Goal: Complete application form

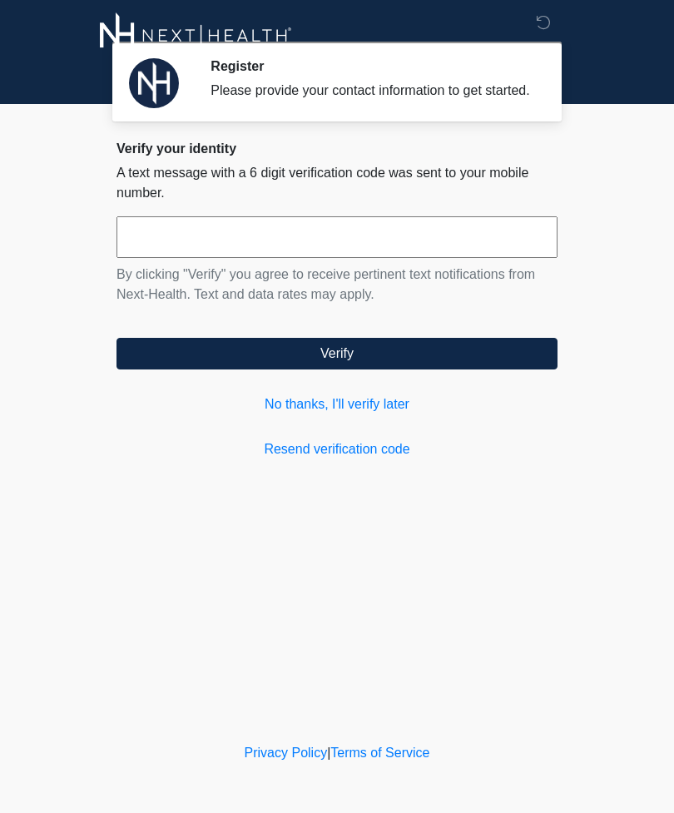
click at [376, 411] on link "No thanks, I'll verify later" at bounding box center [337, 405] width 441 height 20
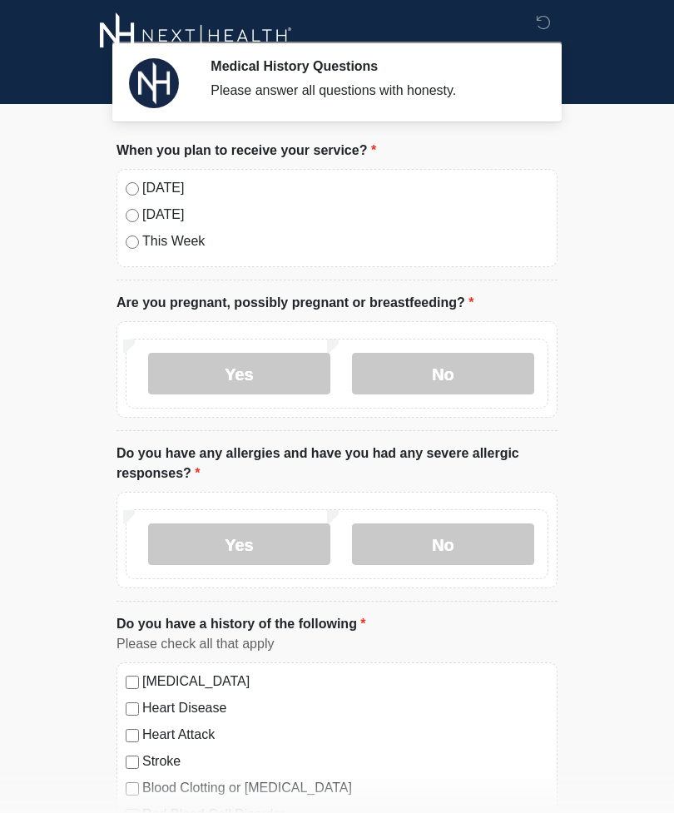
click at [121, 173] on div "Today Tomorrow This Week" at bounding box center [337, 218] width 441 height 98
click at [445, 361] on label "No" at bounding box center [443, 374] width 182 height 42
click at [423, 560] on label "No" at bounding box center [443, 545] width 182 height 42
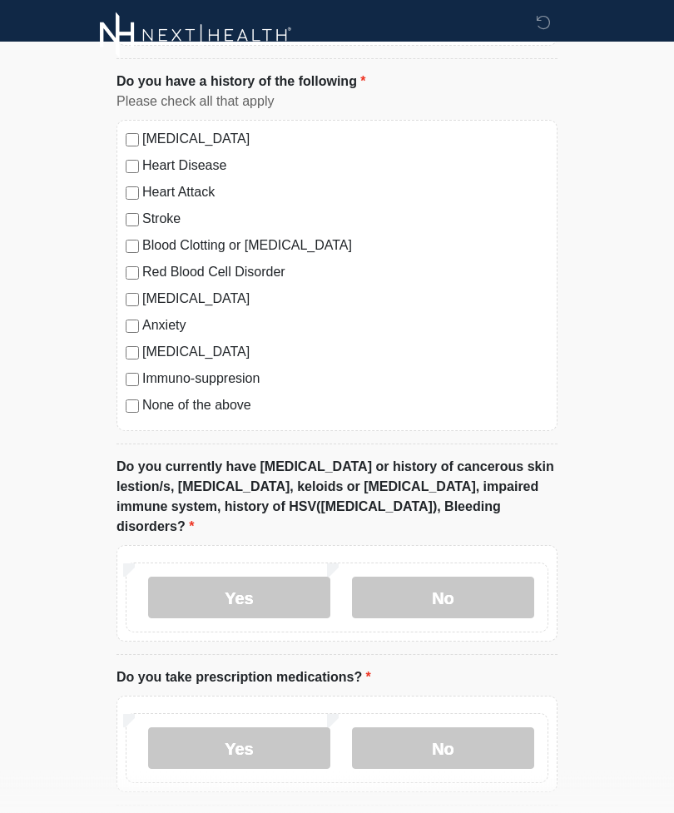
scroll to position [543, 0]
click at [451, 588] on label "No" at bounding box center [443, 598] width 182 height 42
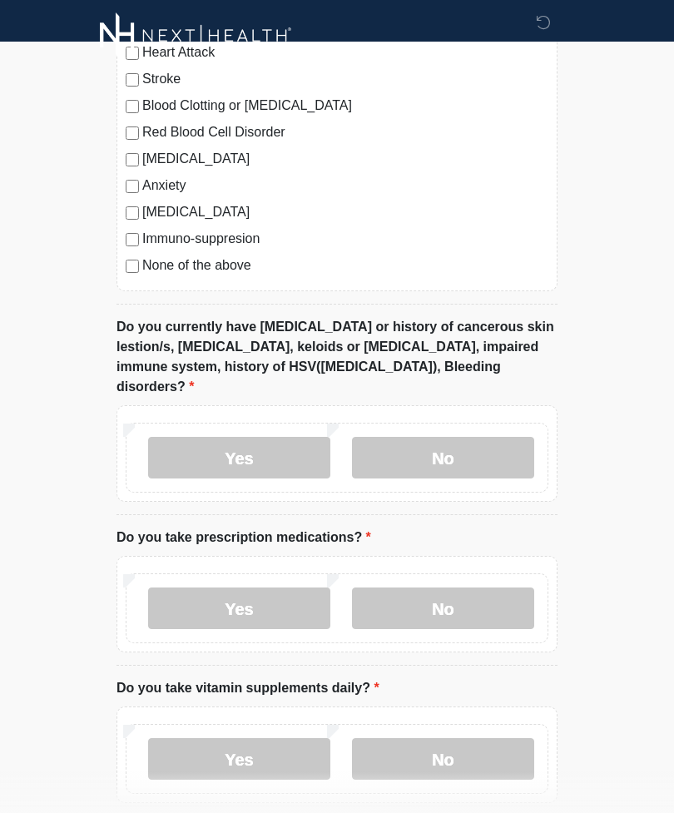
scroll to position [682, 0]
click at [262, 598] on label "Yes" at bounding box center [239, 609] width 182 height 42
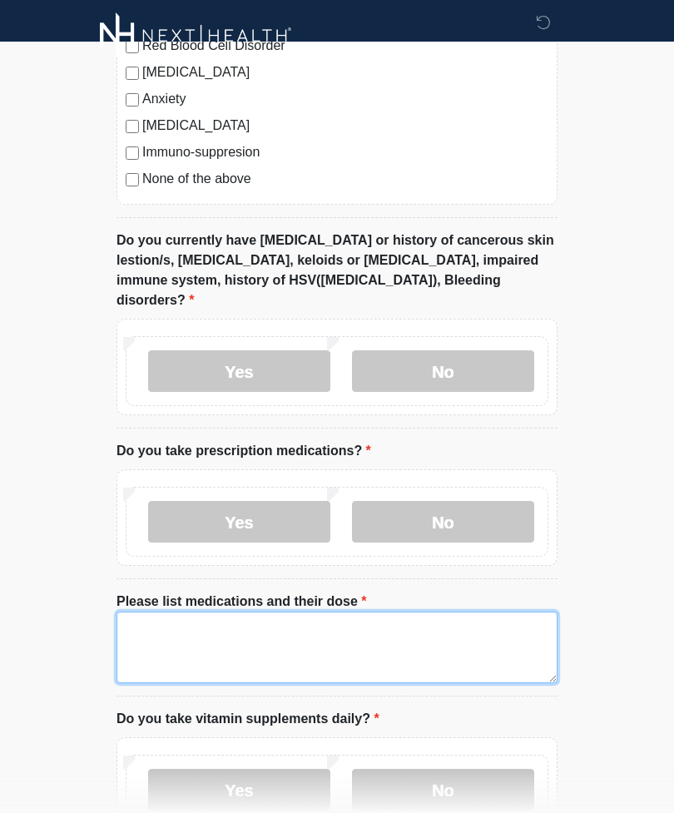
click at [403, 626] on textarea "Please list medications and their dose" at bounding box center [337, 648] width 441 height 72
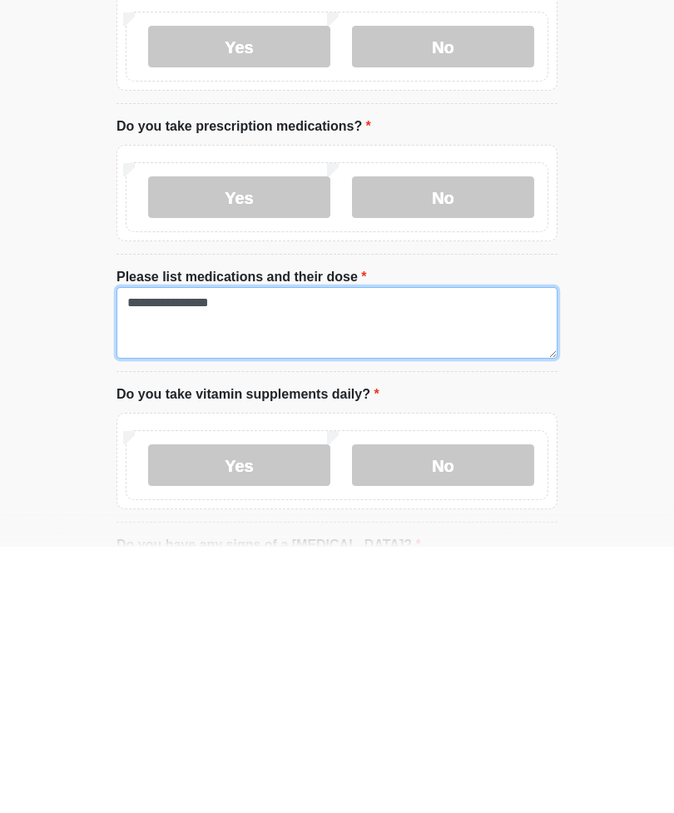
type textarea "**********"
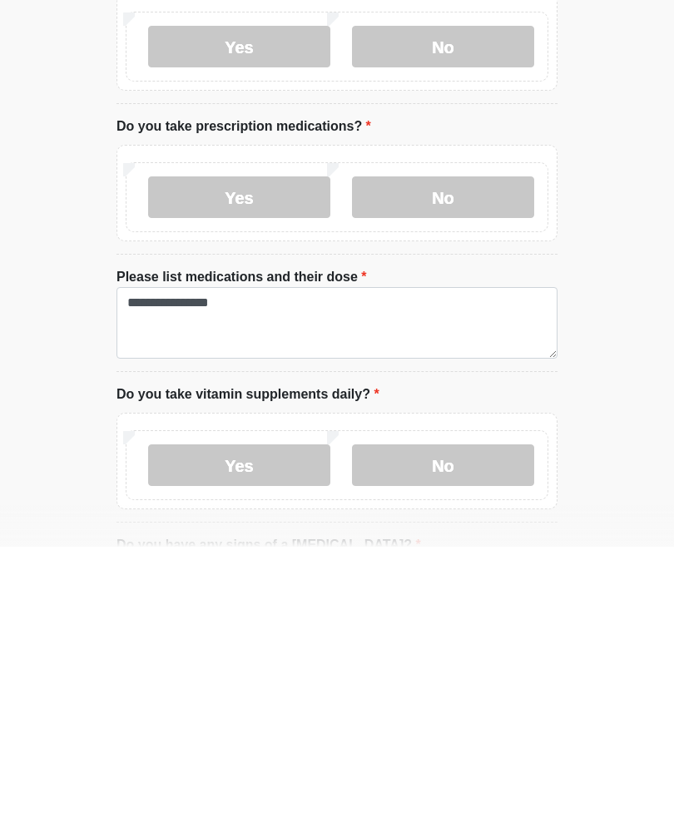
click at [284, 711] on label "Yes" at bounding box center [239, 732] width 182 height 42
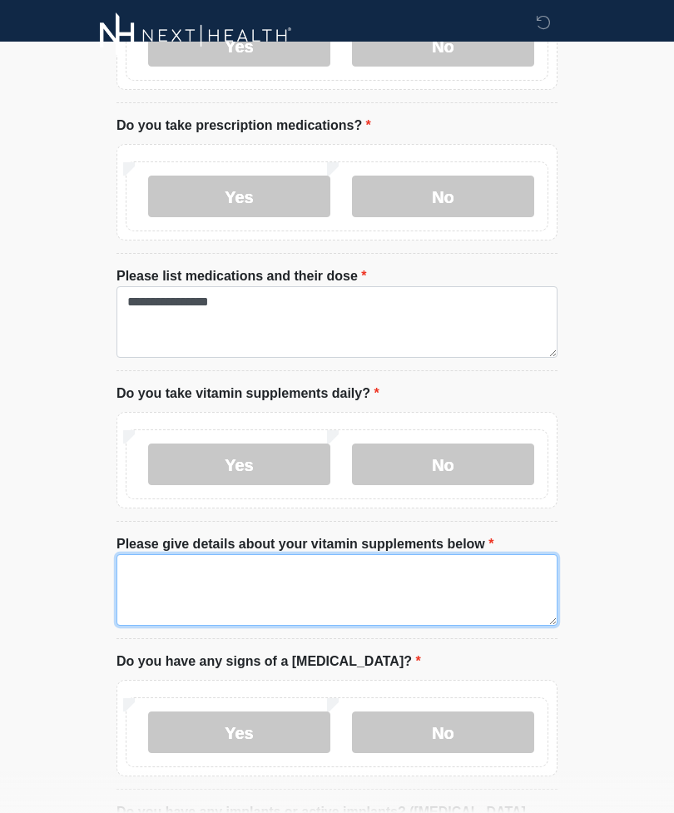
click at [236, 580] on textarea "Please give details about your vitamin supplements below" at bounding box center [337, 590] width 441 height 72
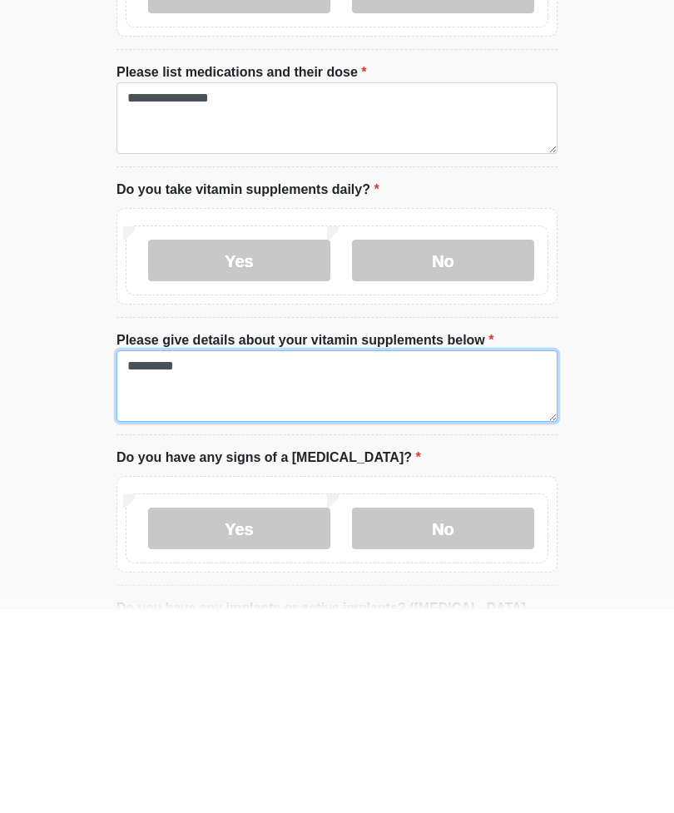
type textarea "*********"
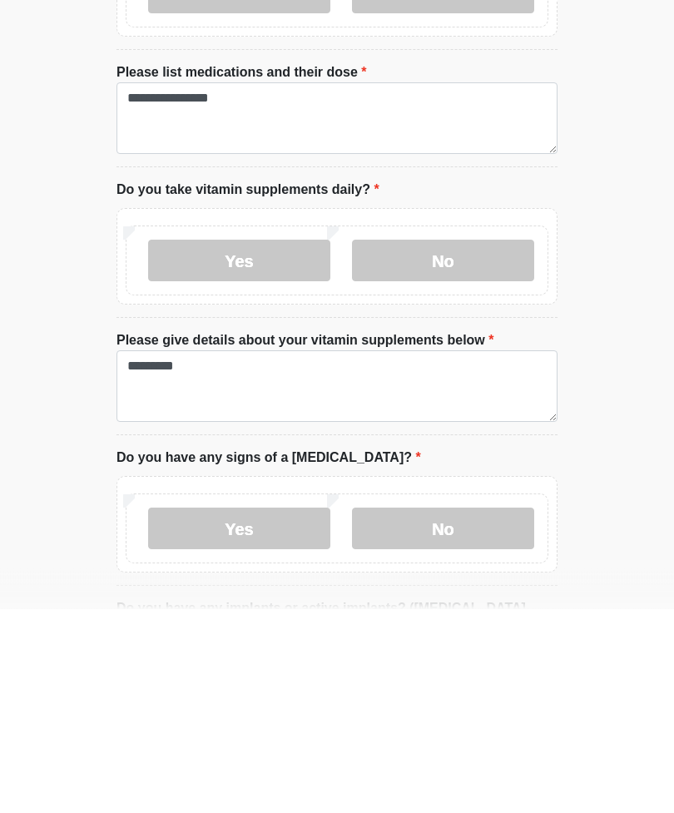
click at [450, 712] on label "No" at bounding box center [443, 733] width 182 height 42
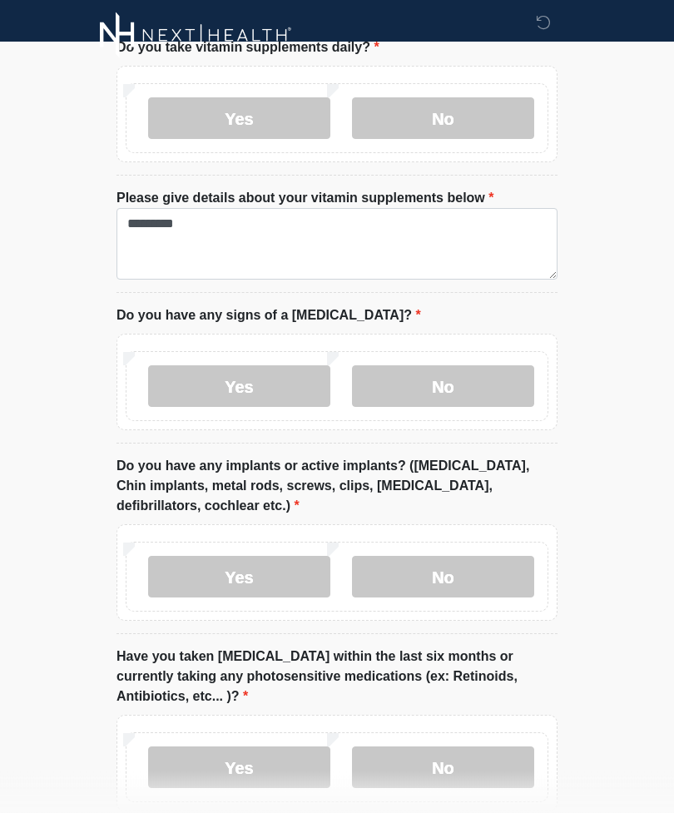
click at [447, 571] on label "No" at bounding box center [443, 578] width 182 height 42
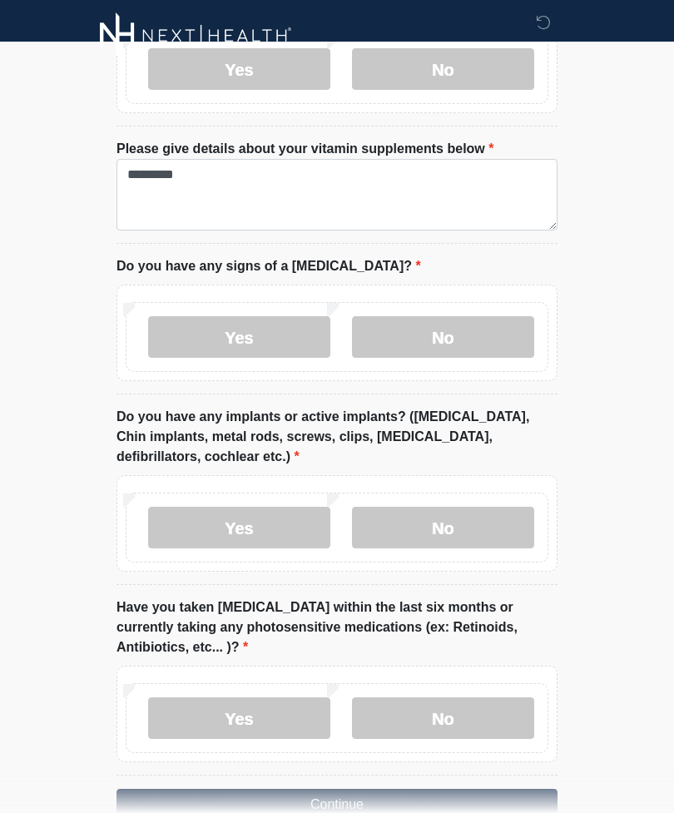
scroll to position [1509, 0]
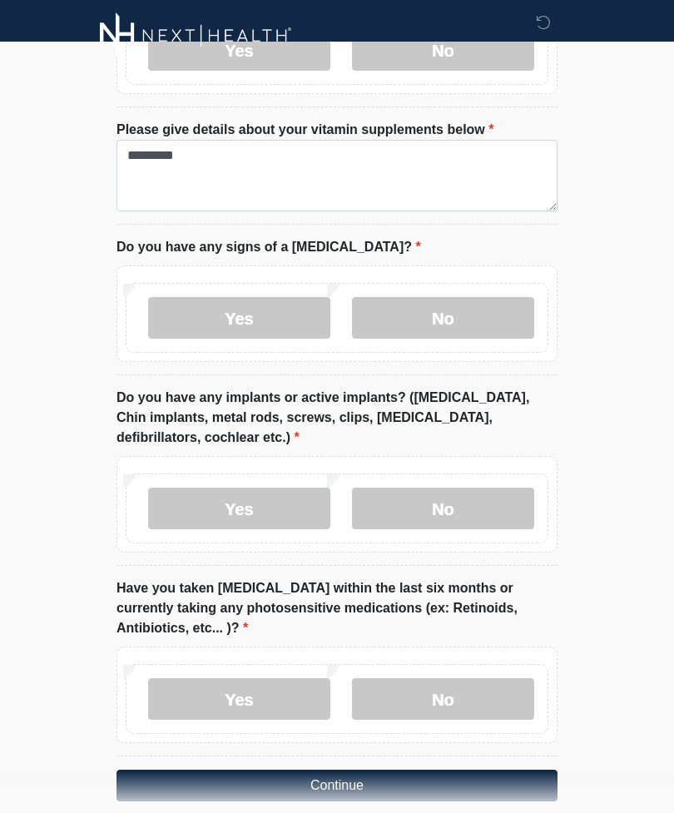
click at [429, 688] on label "No" at bounding box center [443, 699] width 182 height 42
click at [459, 770] on button "Continue" at bounding box center [337, 786] width 441 height 32
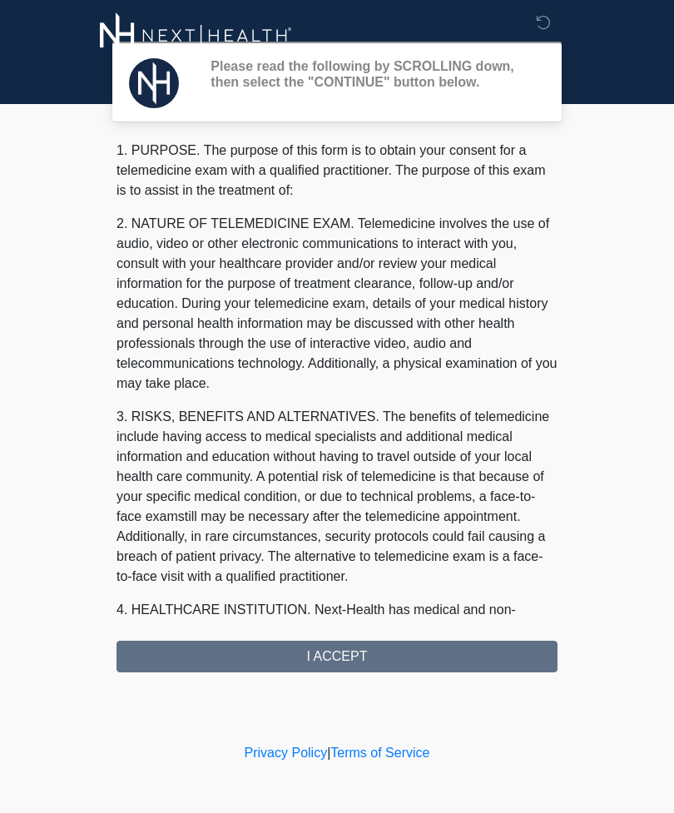
scroll to position [0, 0]
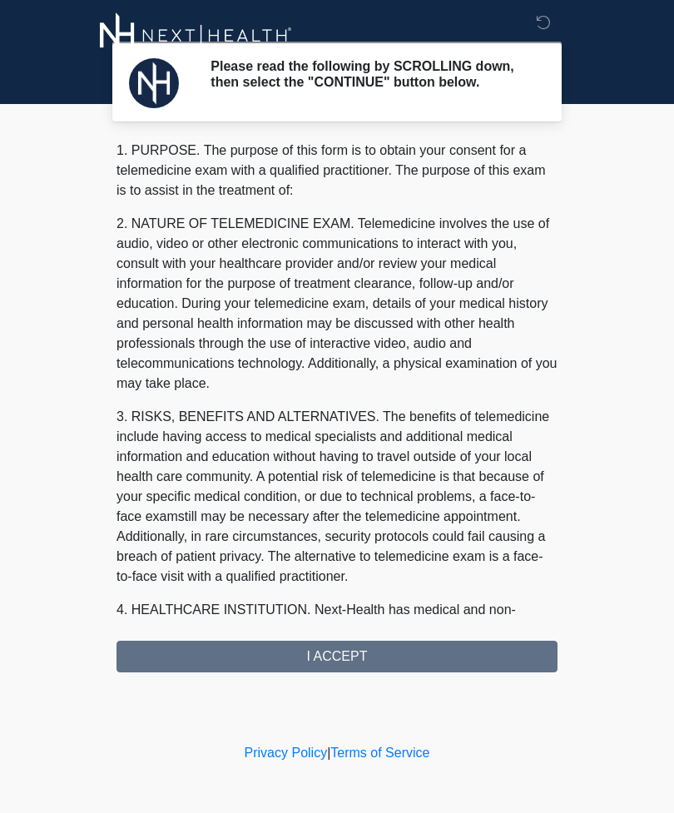
click at [323, 656] on div "1. PURPOSE. The purpose of this form is to obtain your consent for a telemedici…" at bounding box center [337, 407] width 441 height 532
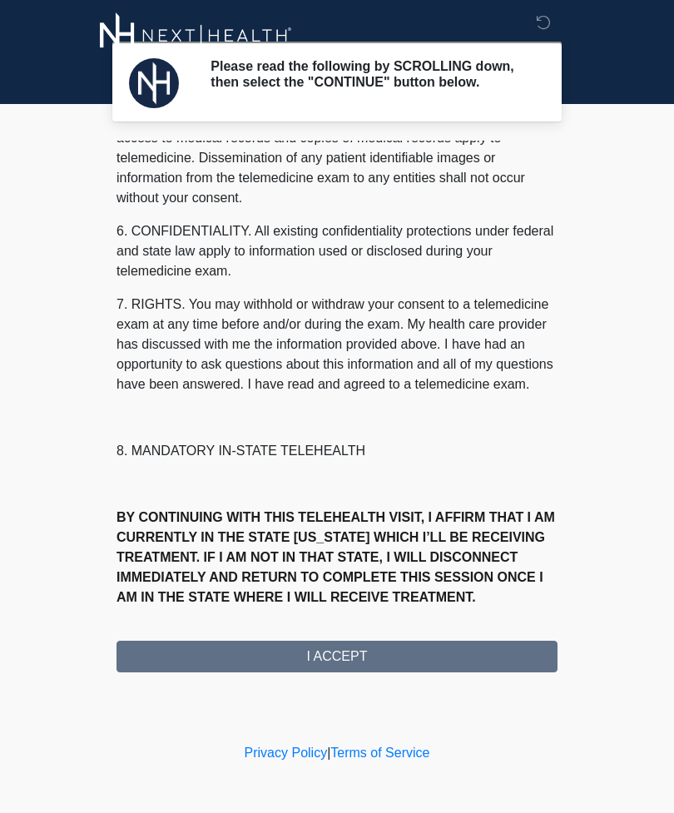
scroll to position [585, 0]
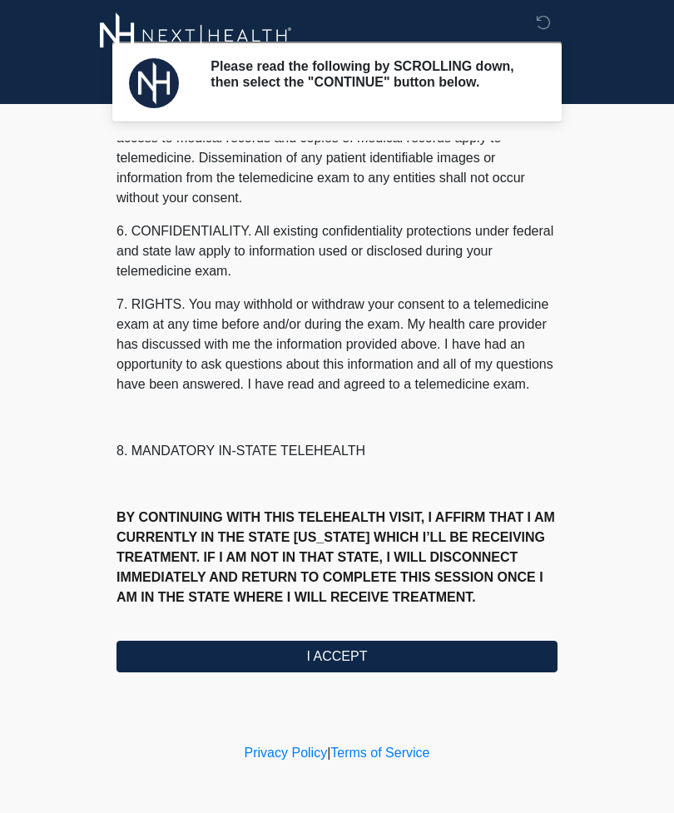
click at [330, 661] on button "I ACCEPT" at bounding box center [337, 657] width 441 height 32
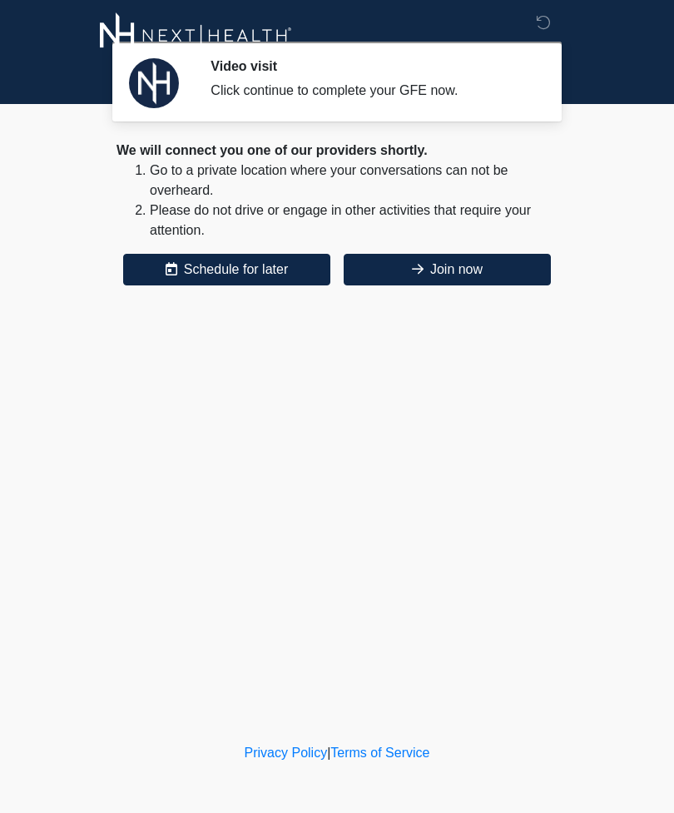
click at [444, 274] on button "Join now" at bounding box center [447, 270] width 207 height 32
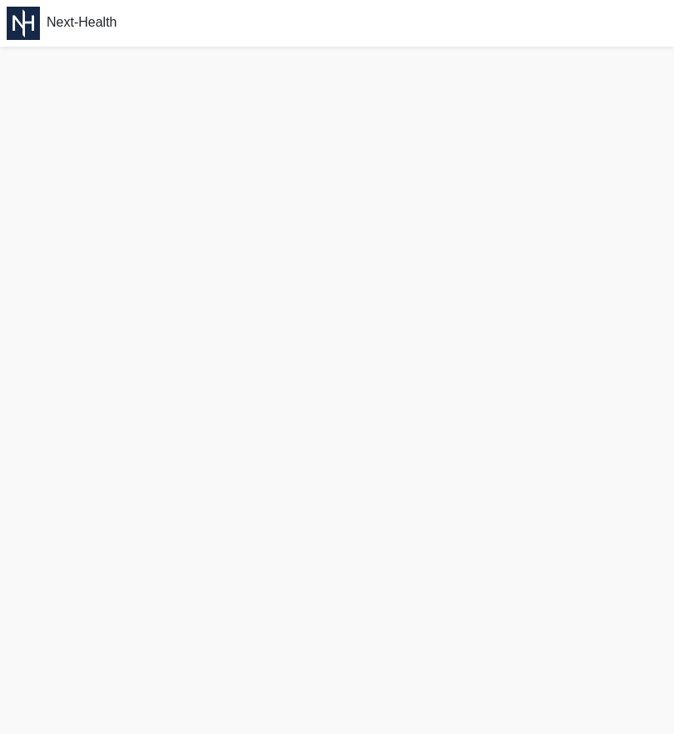
scroll to position [5, 0]
